Goal: Complete application form: Complete application form

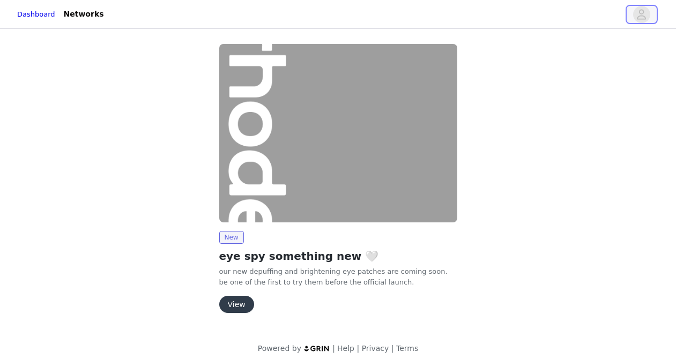
click at [648, 11] on span "button" at bounding box center [641, 14] width 17 height 17
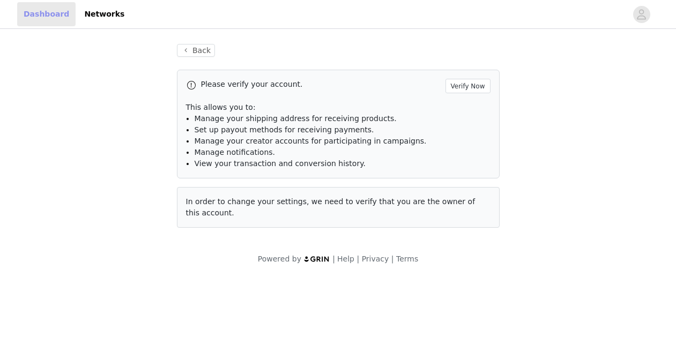
click at [56, 15] on link "Dashboard" at bounding box center [46, 14] width 58 height 24
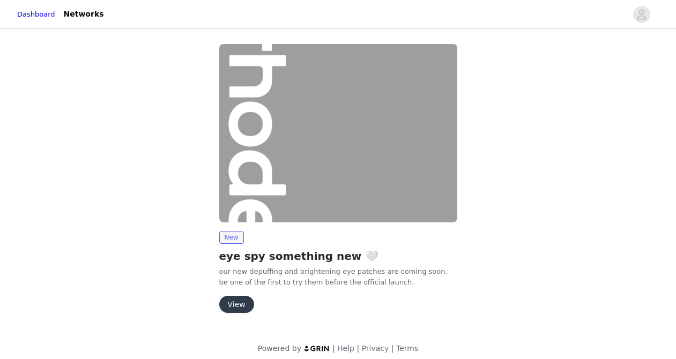
click at [243, 304] on button "View" at bounding box center [236, 304] width 35 height 17
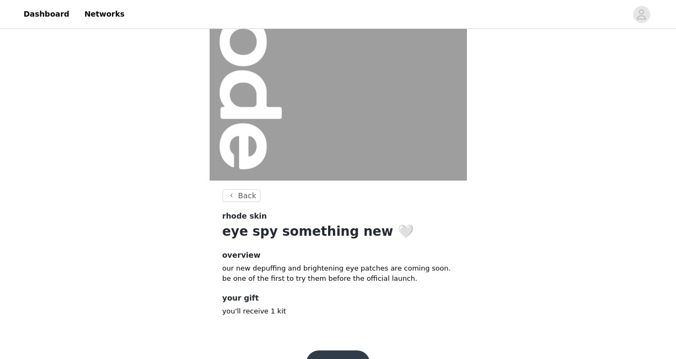
scroll to position [138, 0]
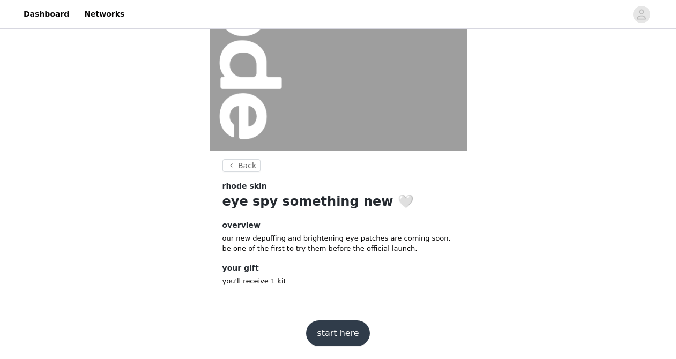
click at [341, 338] on button "start here" at bounding box center [337, 333] width 63 height 26
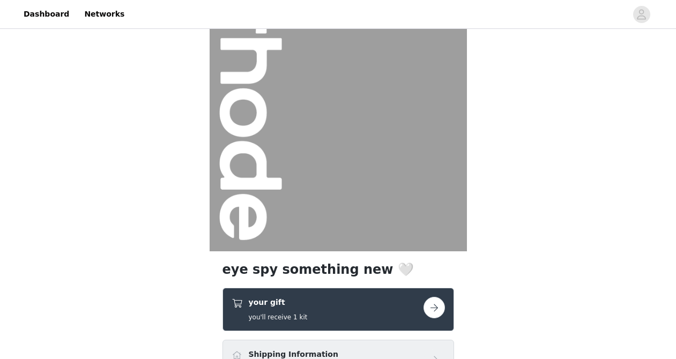
scroll to position [197, 0]
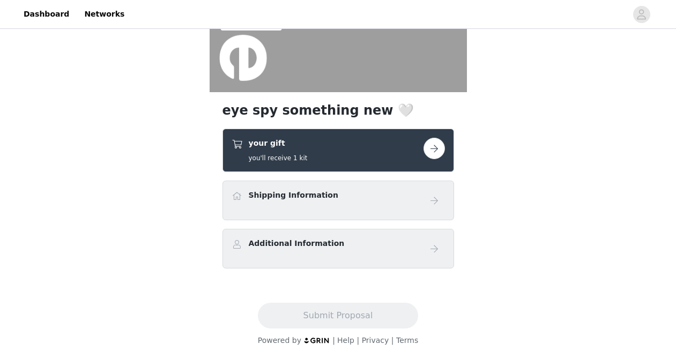
click at [440, 144] on button "button" at bounding box center [433, 148] width 21 height 21
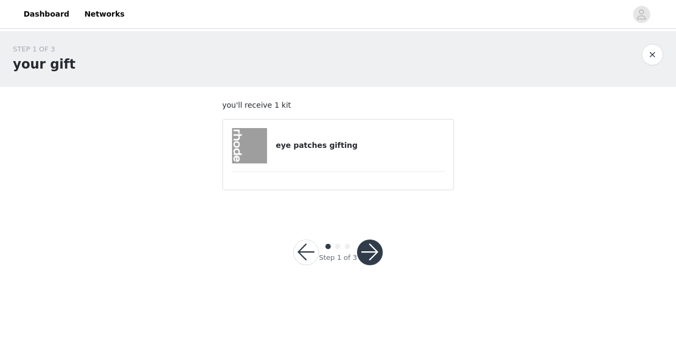
click at [250, 156] on img at bounding box center [249, 145] width 35 height 35
click at [372, 243] on button "button" at bounding box center [370, 253] width 26 height 26
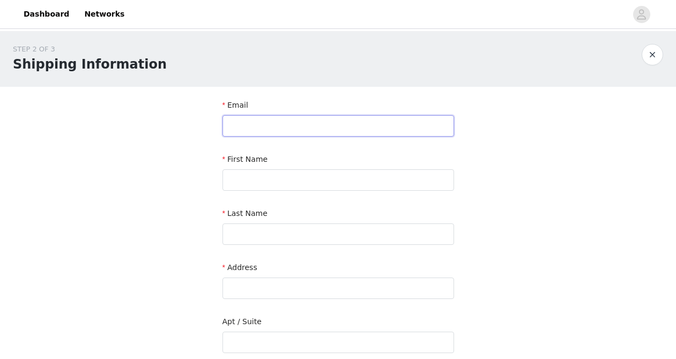
click at [285, 126] on input "text" at bounding box center [337, 125] width 231 height 21
type input "[PERSON_NAME]@"
